Goal: Transaction & Acquisition: Download file/media

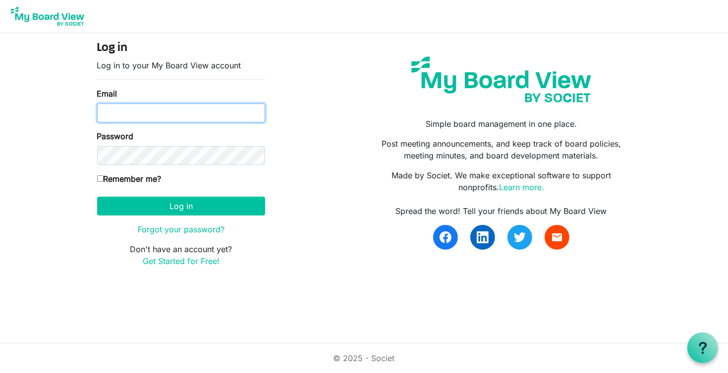
click at [210, 120] on input "Email" at bounding box center [181, 113] width 168 height 19
click at [135, 113] on input "Email" at bounding box center [181, 113] width 168 height 19
type input "n"
type input "bporter@caccmo.org"
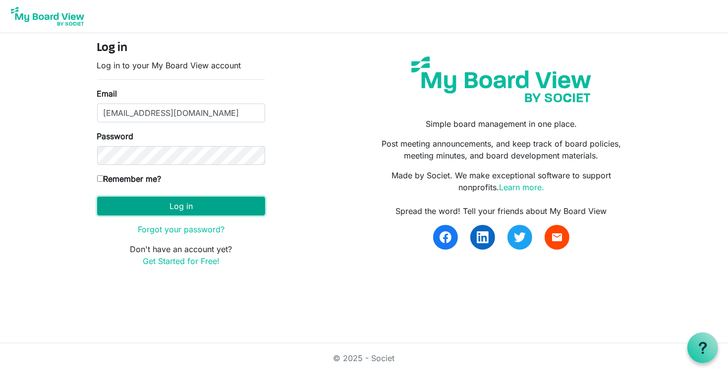
click at [107, 210] on button "Log in" at bounding box center [181, 206] width 168 height 19
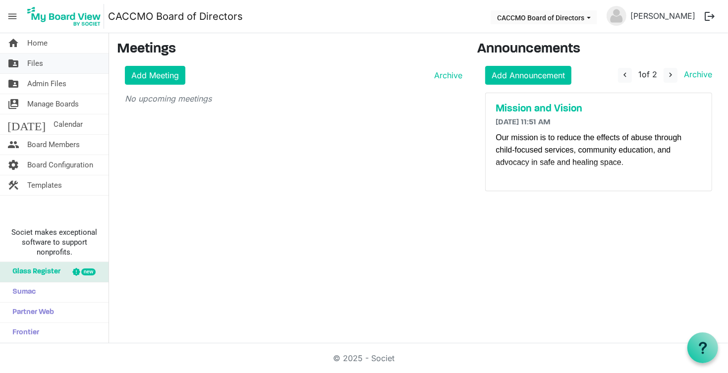
click at [29, 59] on span "Files" at bounding box center [35, 63] width 16 height 20
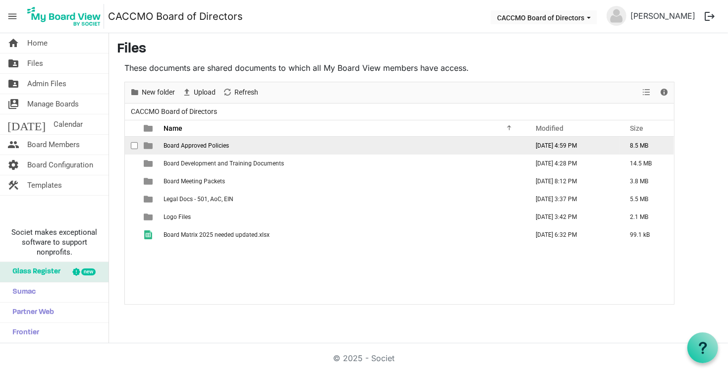
click at [212, 146] on span "Board Approved Policies" at bounding box center [195, 145] width 65 height 7
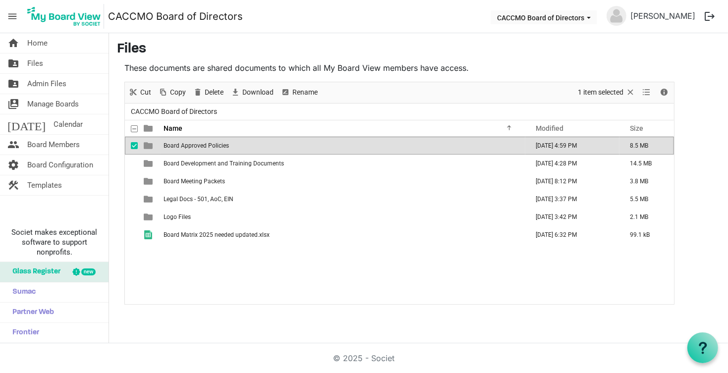
click at [212, 146] on span "Board Approved Policies" at bounding box center [195, 145] width 65 height 7
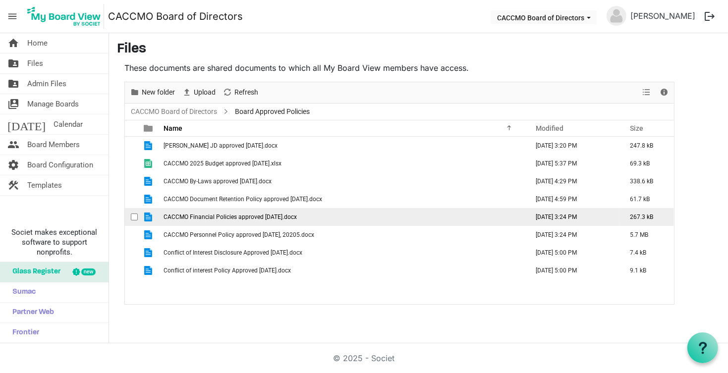
click at [283, 214] on span "CACCMO Financial Policies approved [DATE].docx" at bounding box center [229, 216] width 133 height 7
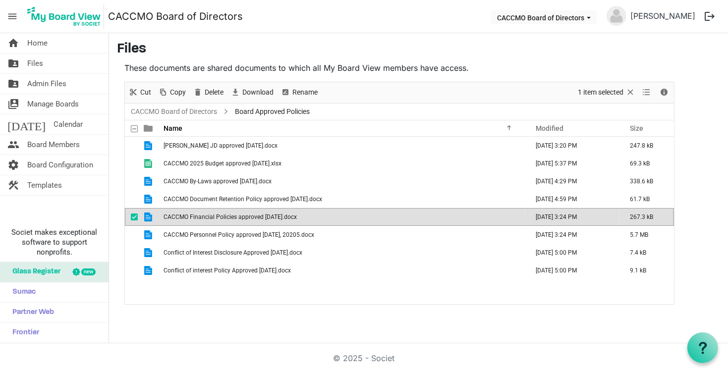
click at [283, 214] on span "CACCMO Financial Policies approved [DATE].docx" at bounding box center [229, 216] width 133 height 7
